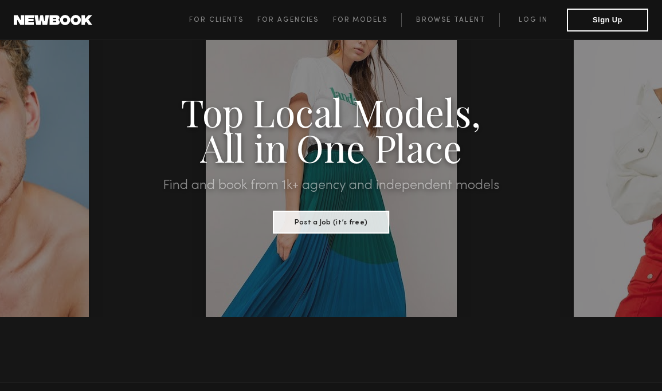
scroll to position [58, 0]
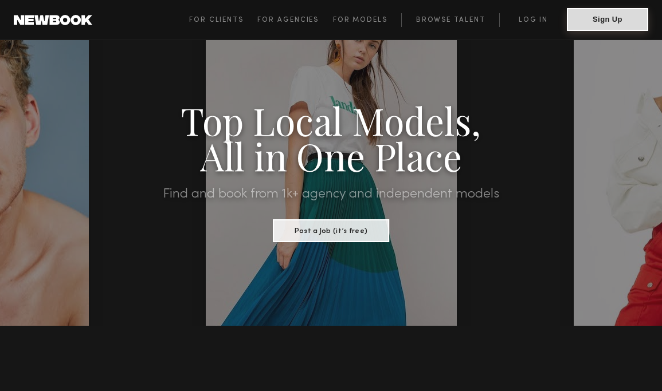
click at [587, 17] on button "Sign Up" at bounding box center [607, 19] width 81 height 23
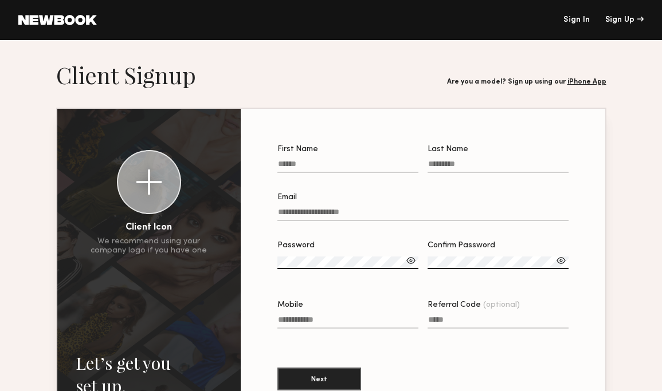
click at [366, 159] on label "First Name" at bounding box center [347, 165] width 141 height 39
click at [366, 160] on input "First Name" at bounding box center [347, 166] width 141 height 13
type input "******"
type input "********"
type input "**********"
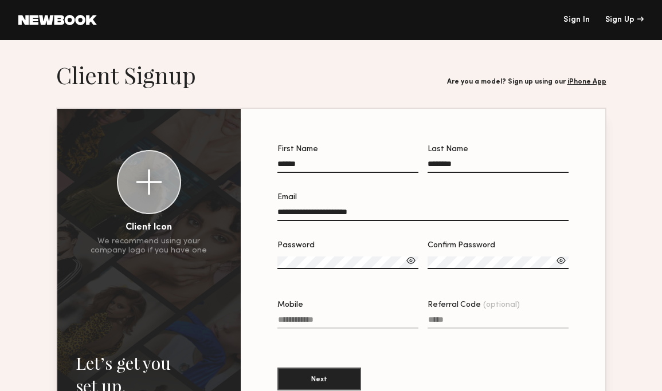
type input "**********"
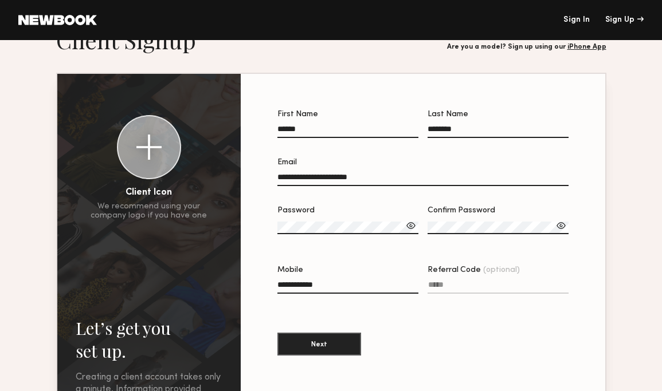
click at [340, 221] on label "Password" at bounding box center [347, 226] width 141 height 39
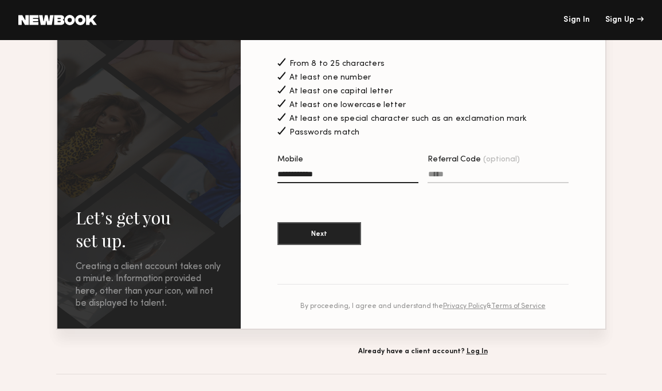
scroll to position [238, 0]
click at [327, 226] on button "Next" at bounding box center [319, 232] width 84 height 23
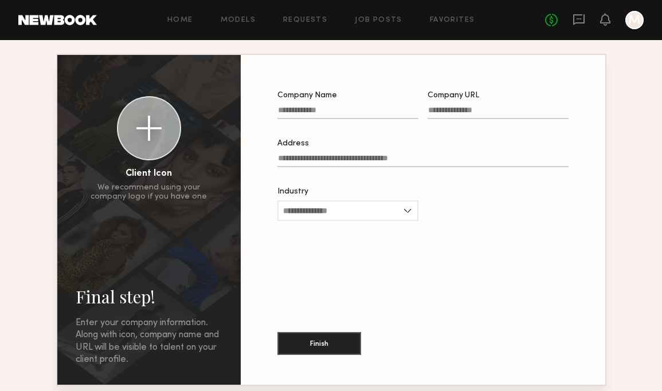
scroll to position [47, 0]
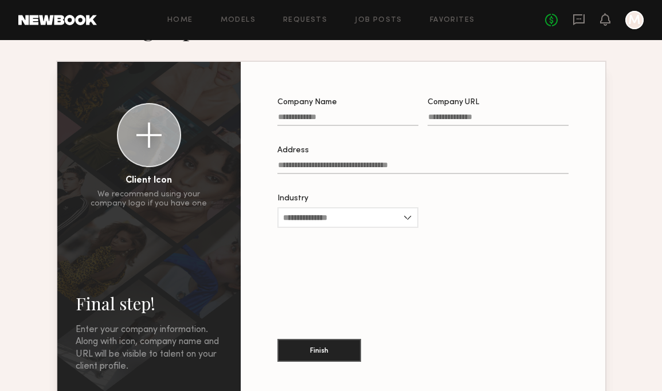
click at [364, 119] on input "Company Name" at bounding box center [347, 119] width 141 height 13
type input "**********"
click at [470, 117] on input "Company URL" at bounding box center [498, 119] width 141 height 13
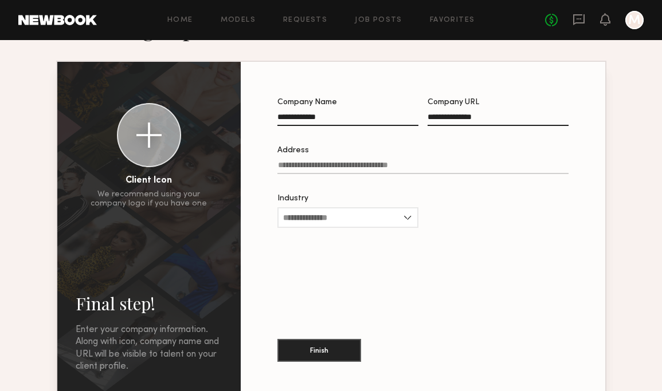
type input "**********"
click at [445, 162] on label "Address" at bounding box center [422, 166] width 291 height 39
click at [445, 162] on input "Address" at bounding box center [422, 167] width 291 height 13
click at [397, 215] on div "Industry Advertising Apparel Cosmetics Entertainment Publishing CPG Other" at bounding box center [347, 217] width 141 height 45
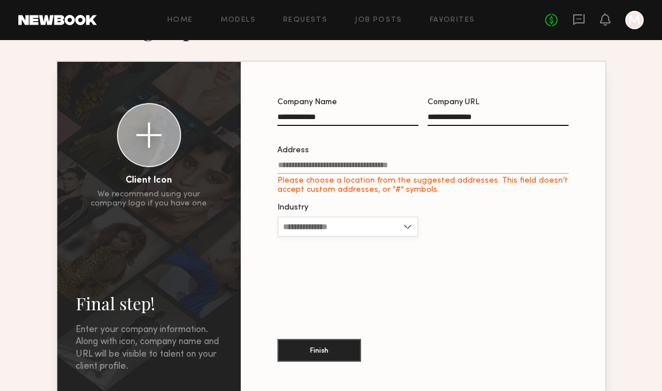
click at [402, 221] on input "Industry" at bounding box center [347, 227] width 141 height 21
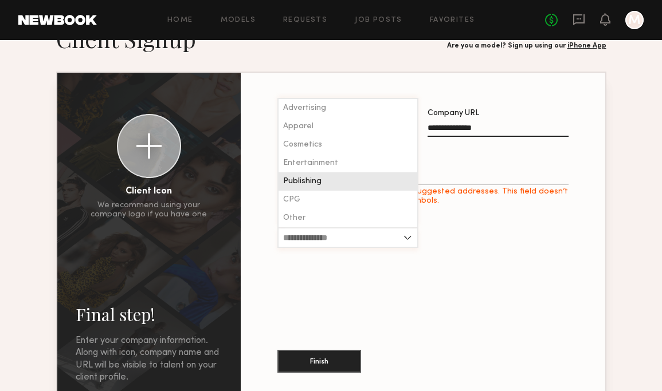
scroll to position [35, 0]
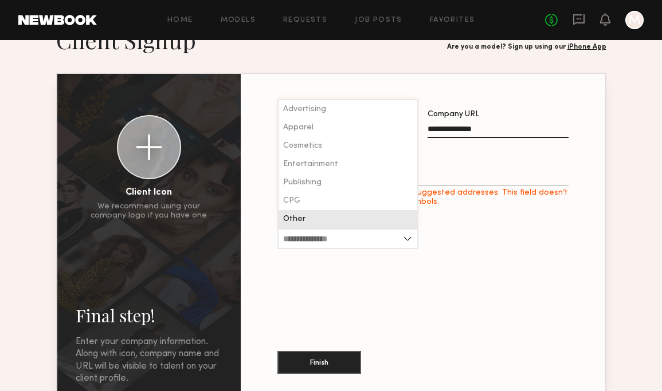
click at [365, 219] on div "Other" at bounding box center [348, 219] width 139 height 18
type input "*****"
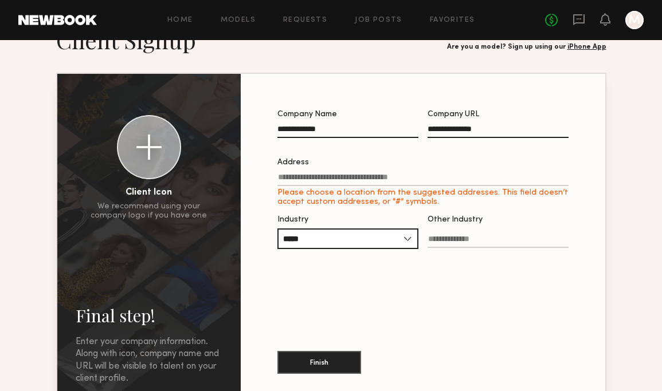
click at [381, 180] on input "Address Please choose a location from the suggested addresses. This field doesn…" at bounding box center [422, 179] width 291 height 13
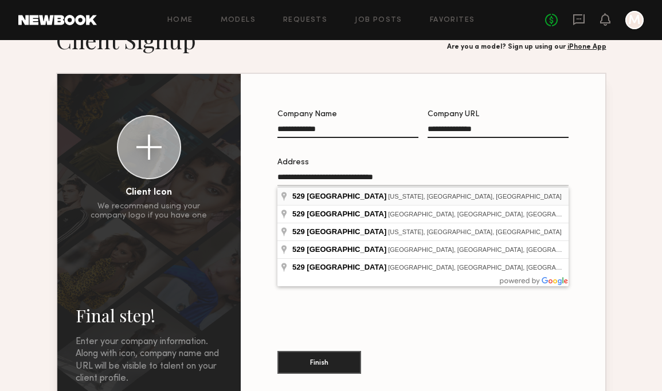
type input "**********"
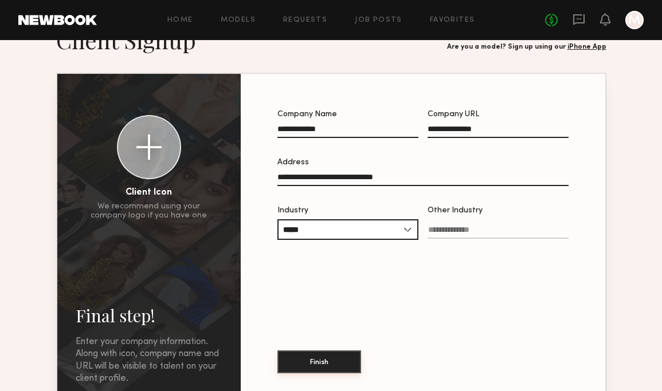
click at [311, 368] on button "Finish" at bounding box center [319, 362] width 84 height 23
click at [457, 230] on input "Other Industry Required" at bounding box center [498, 232] width 141 height 13
type input "*******"
click at [332, 358] on button "Finish" at bounding box center [319, 362] width 84 height 23
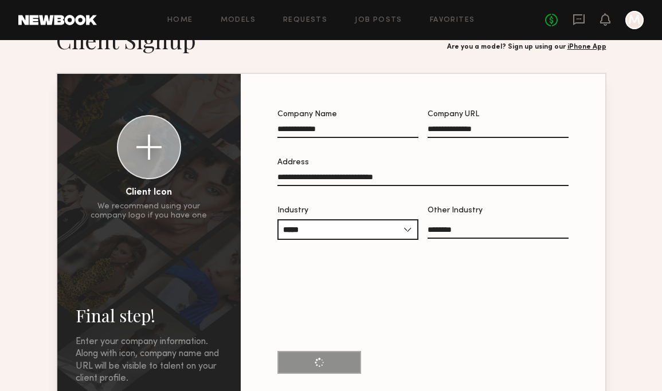
scroll to position [0, 0]
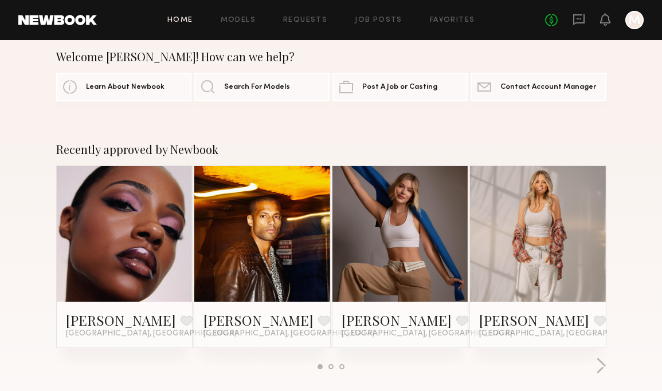
scroll to position [15, 0]
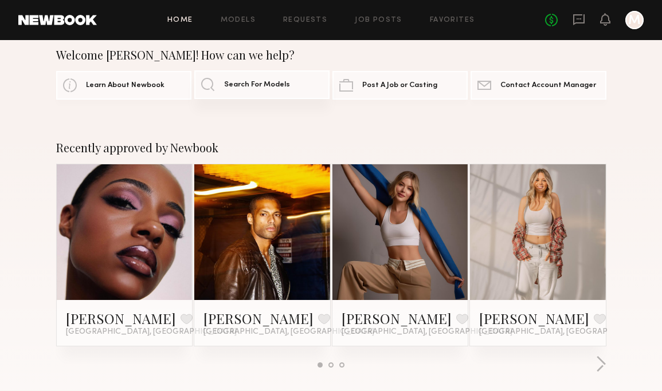
click at [301, 86] on link "Search For Models" at bounding box center [261, 84] width 135 height 29
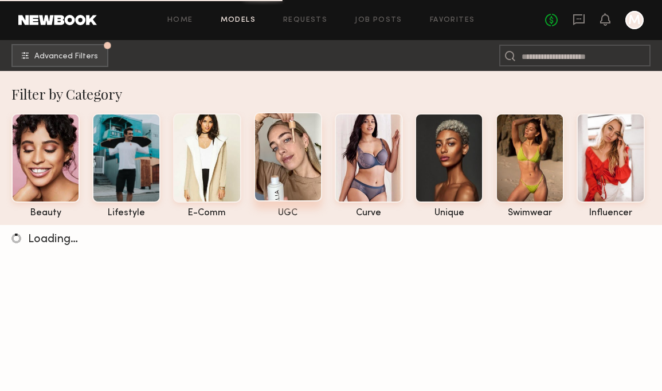
click at [285, 172] on div at bounding box center [288, 156] width 68 height 89
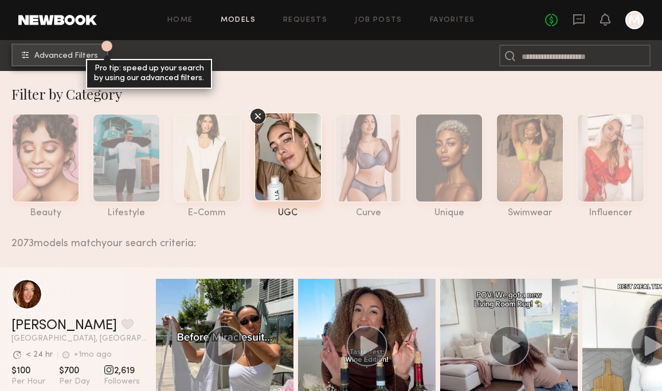
click at [40, 65] on button "1 Advanced Filters Pro tip: speed up your search by using our advanced filters." at bounding box center [59, 55] width 97 height 23
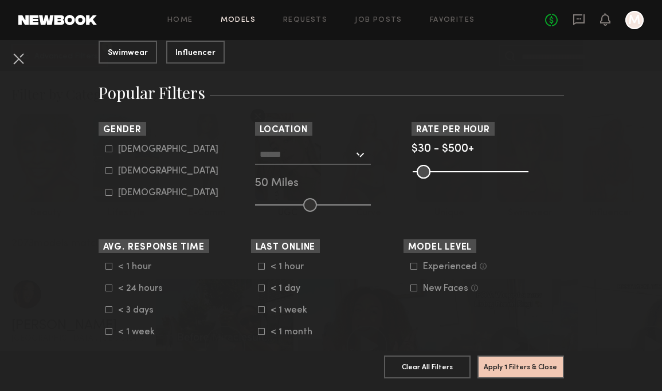
scroll to position [167, 0]
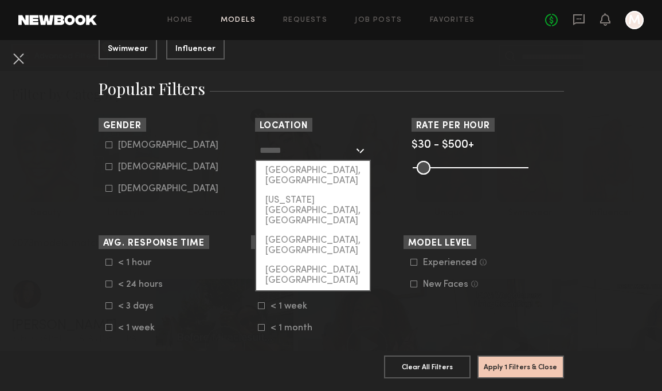
click at [294, 157] on input "text" at bounding box center [307, 149] width 94 height 19
click at [287, 191] on div "[US_STATE][GEOGRAPHIC_DATA], [GEOGRAPHIC_DATA]" at bounding box center [312, 211] width 113 height 40
type input "**********"
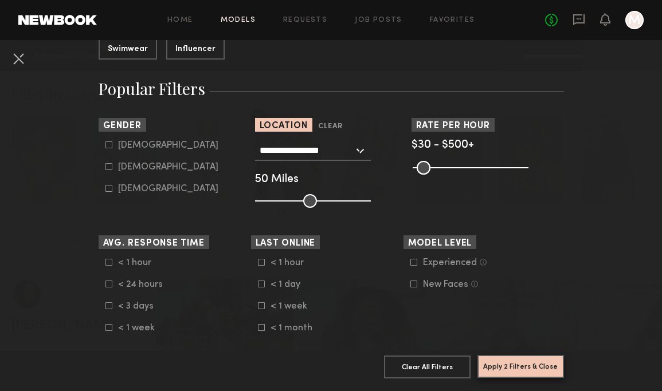
click at [496, 376] on button "Apply 2 Filters & Close" at bounding box center [520, 366] width 87 height 23
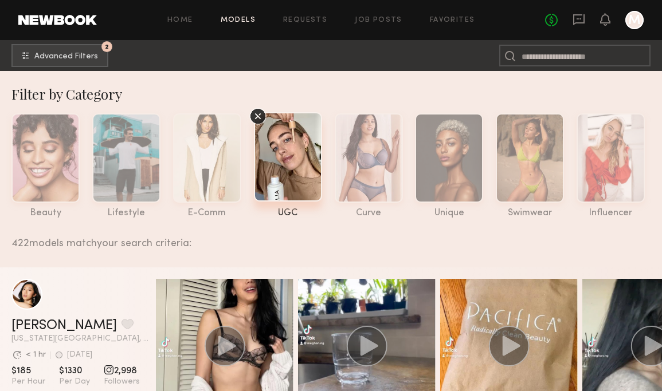
click at [254, 115] on icon at bounding box center [257, 116] width 17 height 17
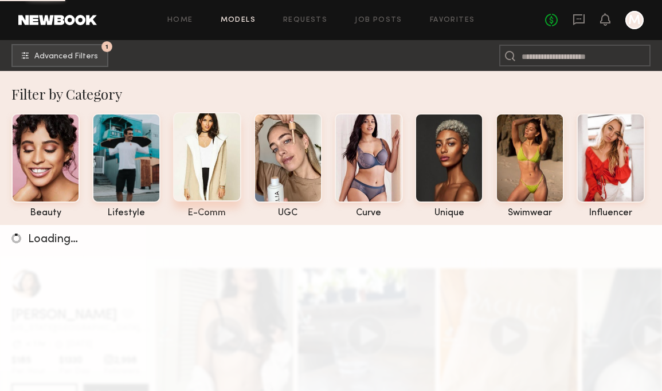
click at [211, 147] on div at bounding box center [207, 156] width 68 height 89
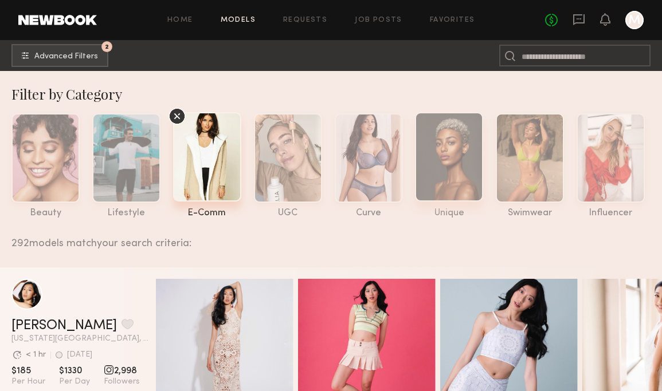
click at [468, 143] on div at bounding box center [449, 156] width 68 height 89
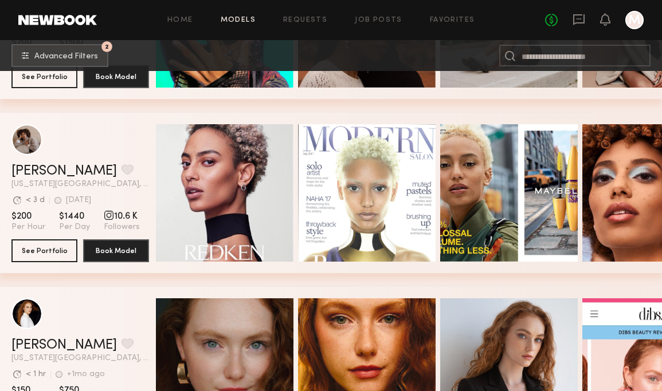
scroll to position [679, 0]
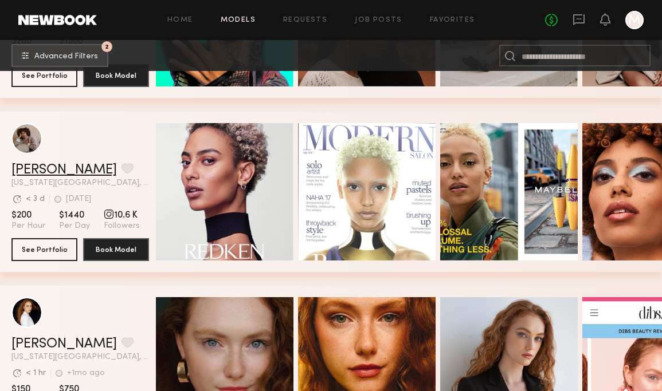
click at [29, 167] on link "[PERSON_NAME]" at bounding box center [63, 170] width 105 height 14
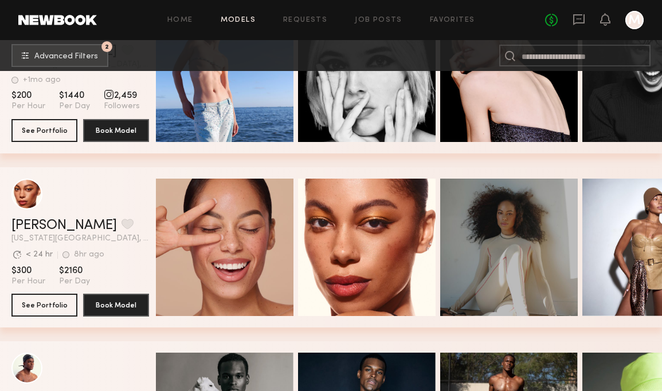
scroll to position [5067, 0]
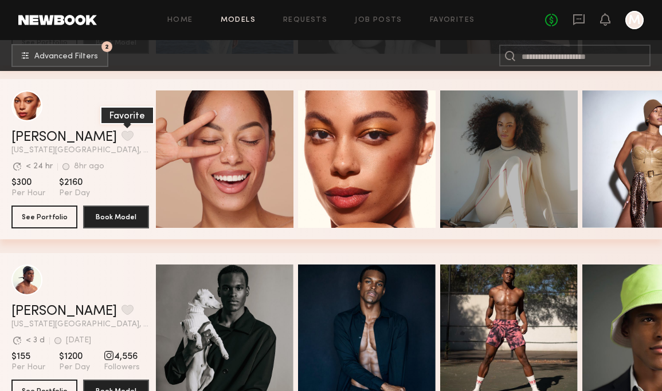
click at [121, 138] on button "grid" at bounding box center [127, 136] width 12 height 10
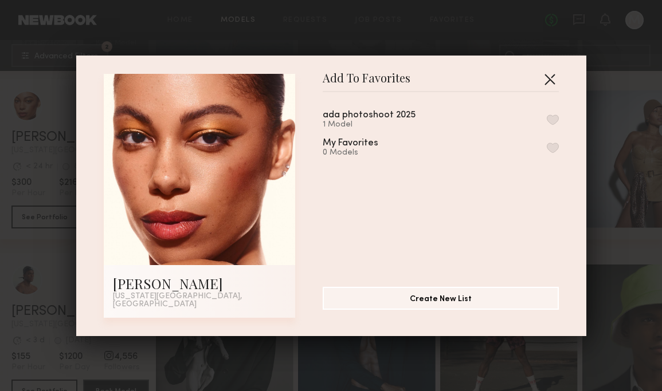
click at [552, 84] on button "button" at bounding box center [549, 79] width 18 height 18
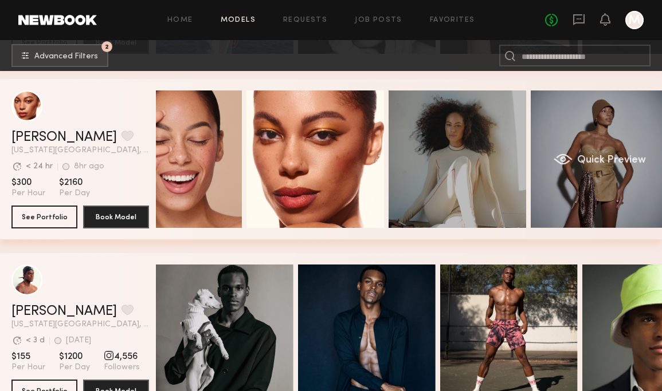
scroll to position [0, 46]
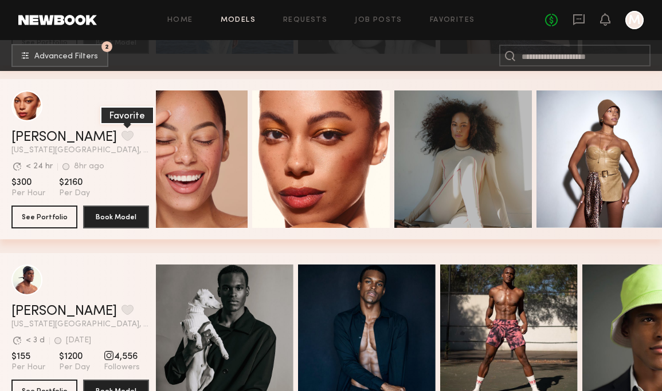
click at [121, 134] on button "grid" at bounding box center [127, 136] width 12 height 10
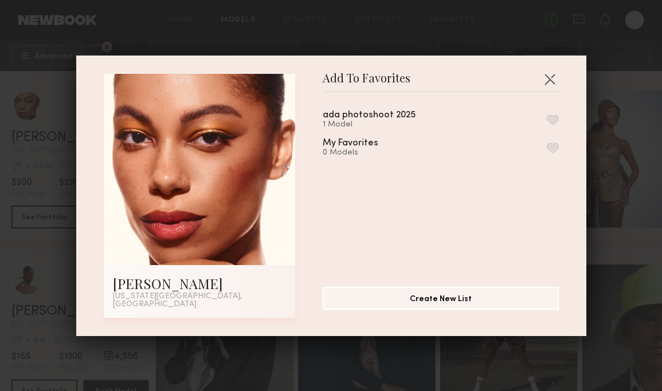
click at [362, 126] on div "1 Model" at bounding box center [383, 124] width 120 height 9
click at [552, 124] on button "button" at bounding box center [553, 120] width 12 height 10
click at [551, 83] on button "button" at bounding box center [549, 79] width 18 height 18
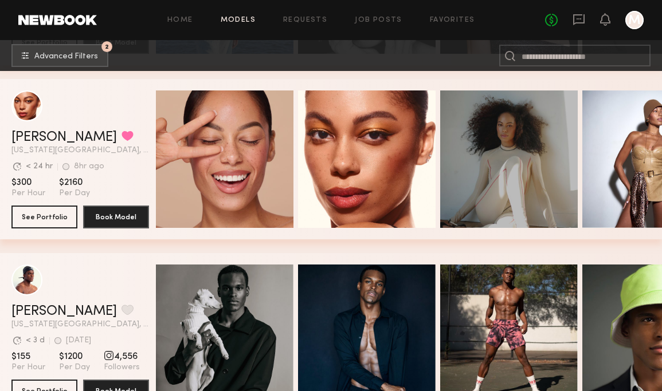
scroll to position [5180, 0]
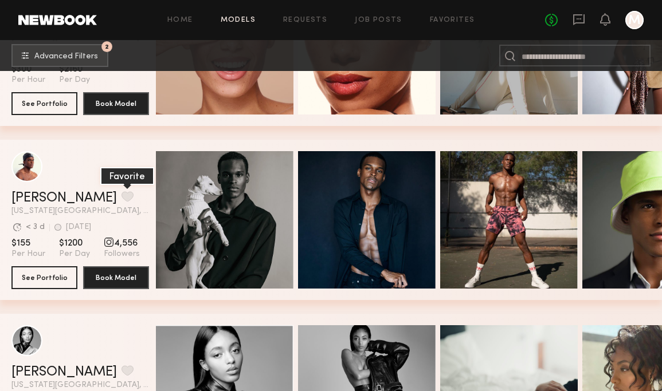
click at [121, 197] on button "grid" at bounding box center [127, 196] width 12 height 10
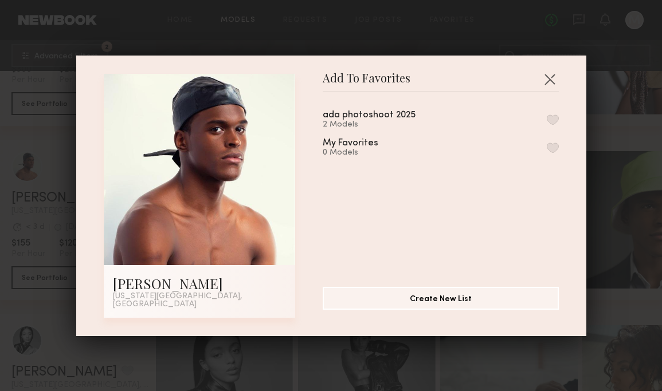
click at [550, 120] on button "button" at bounding box center [553, 120] width 12 height 10
click at [551, 87] on button "button" at bounding box center [549, 79] width 18 height 18
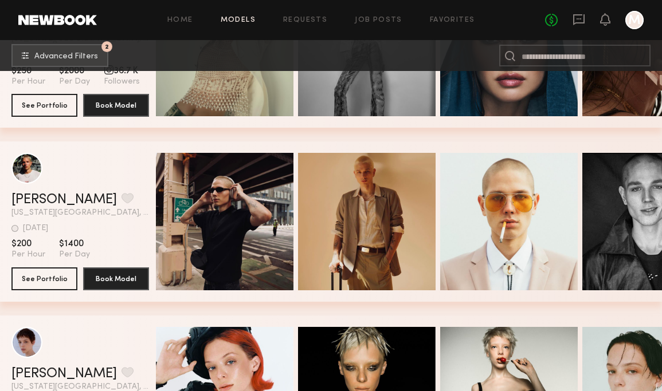
scroll to position [6051, 0]
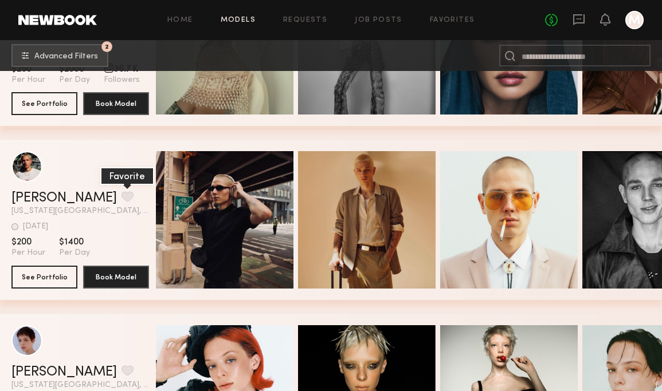
click at [121, 197] on button "grid" at bounding box center [127, 196] width 12 height 10
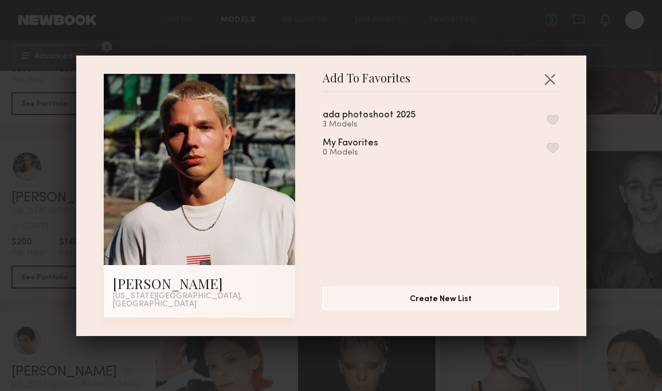
click at [555, 123] on button "button" at bounding box center [553, 120] width 12 height 10
click at [554, 80] on button "button" at bounding box center [549, 79] width 18 height 18
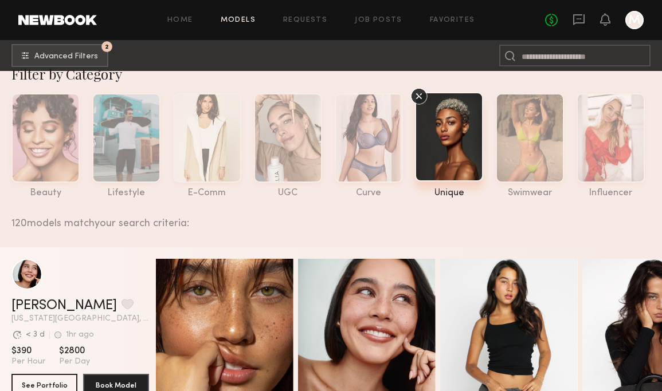
scroll to position [19, 0]
click at [418, 101] on icon at bounding box center [418, 96] width 17 height 17
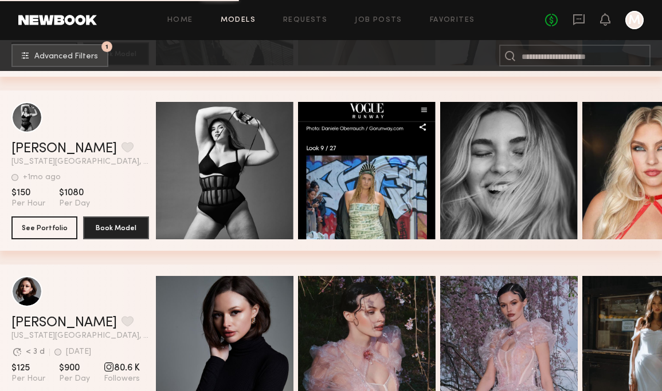
scroll to position [1744, 0]
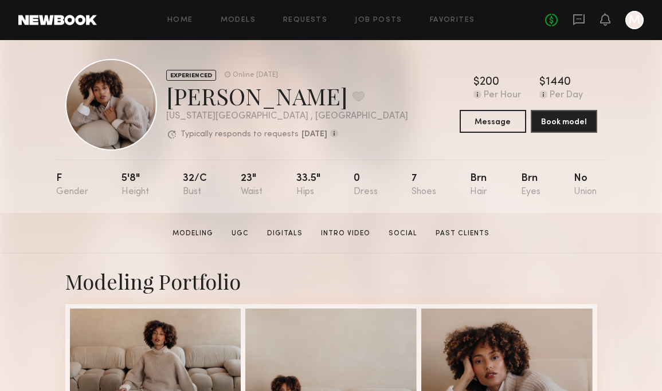
scroll to position [14, 0]
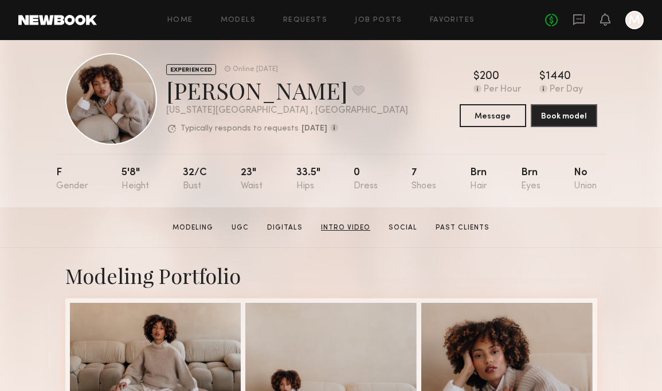
click at [331, 228] on link "Intro Video" at bounding box center [345, 228] width 58 height 10
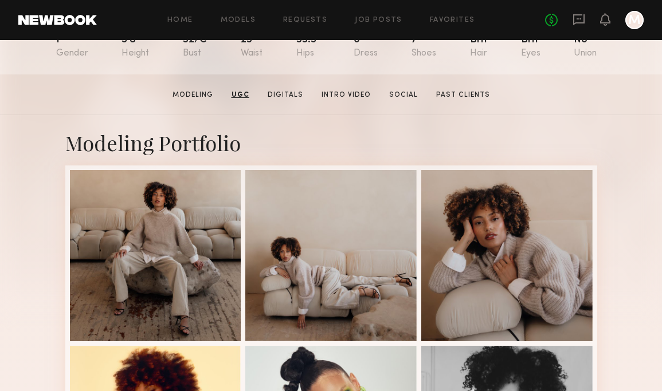
scroll to position [0, 0]
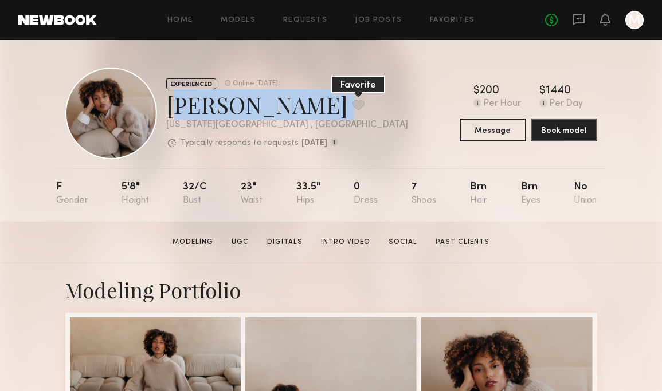
drag, startPoint x: 161, startPoint y: 107, endPoint x: 261, endPoint y: 103, distance: 99.8
click at [261, 103] on div "EXPERIENCED Online [DATE] [PERSON_NAME] Favorite [US_STATE][GEOGRAPHIC_DATA] , …" at bounding box center [236, 114] width 343 height 92
copy div "[PERSON_NAME] Favorite"
click at [352, 104] on button at bounding box center [358, 105] width 12 height 10
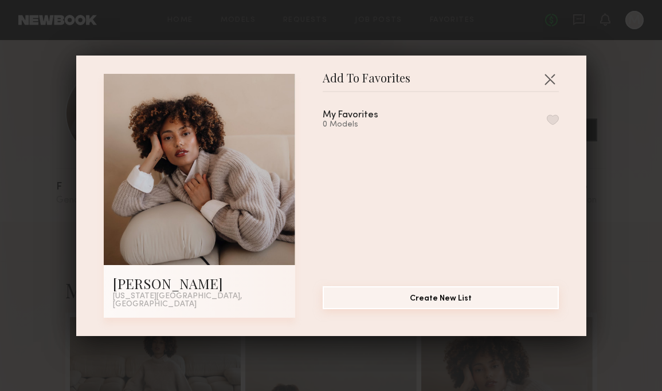
click at [382, 299] on button "Create New List" at bounding box center [441, 298] width 236 height 23
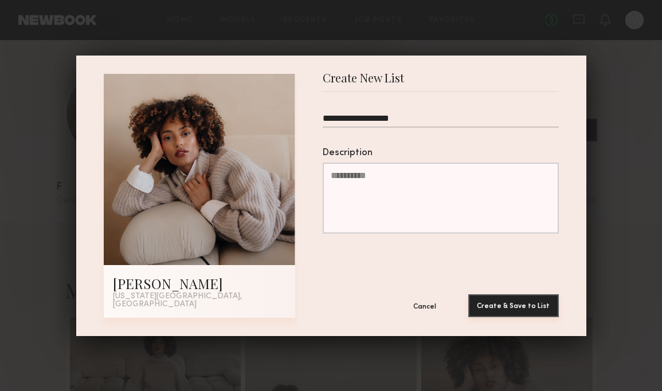
type input "**********"
click at [497, 309] on button "Create & Save to List" at bounding box center [513, 306] width 91 height 23
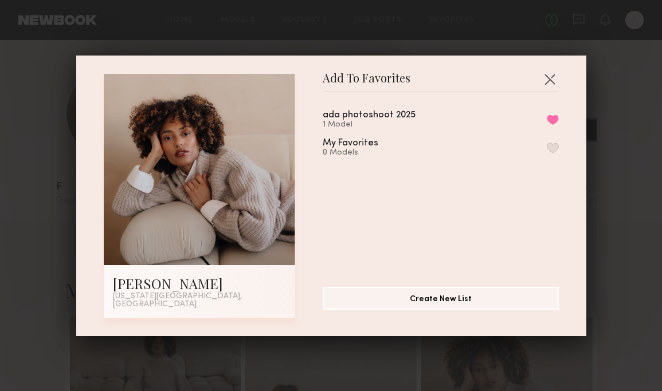
click at [254, 40] on div "Add To Favorites Iyanla K. New York City, NY Add To Favorites ada photoshoot 20…" at bounding box center [331, 195] width 662 height 391
